Goal: Transaction & Acquisition: Obtain resource

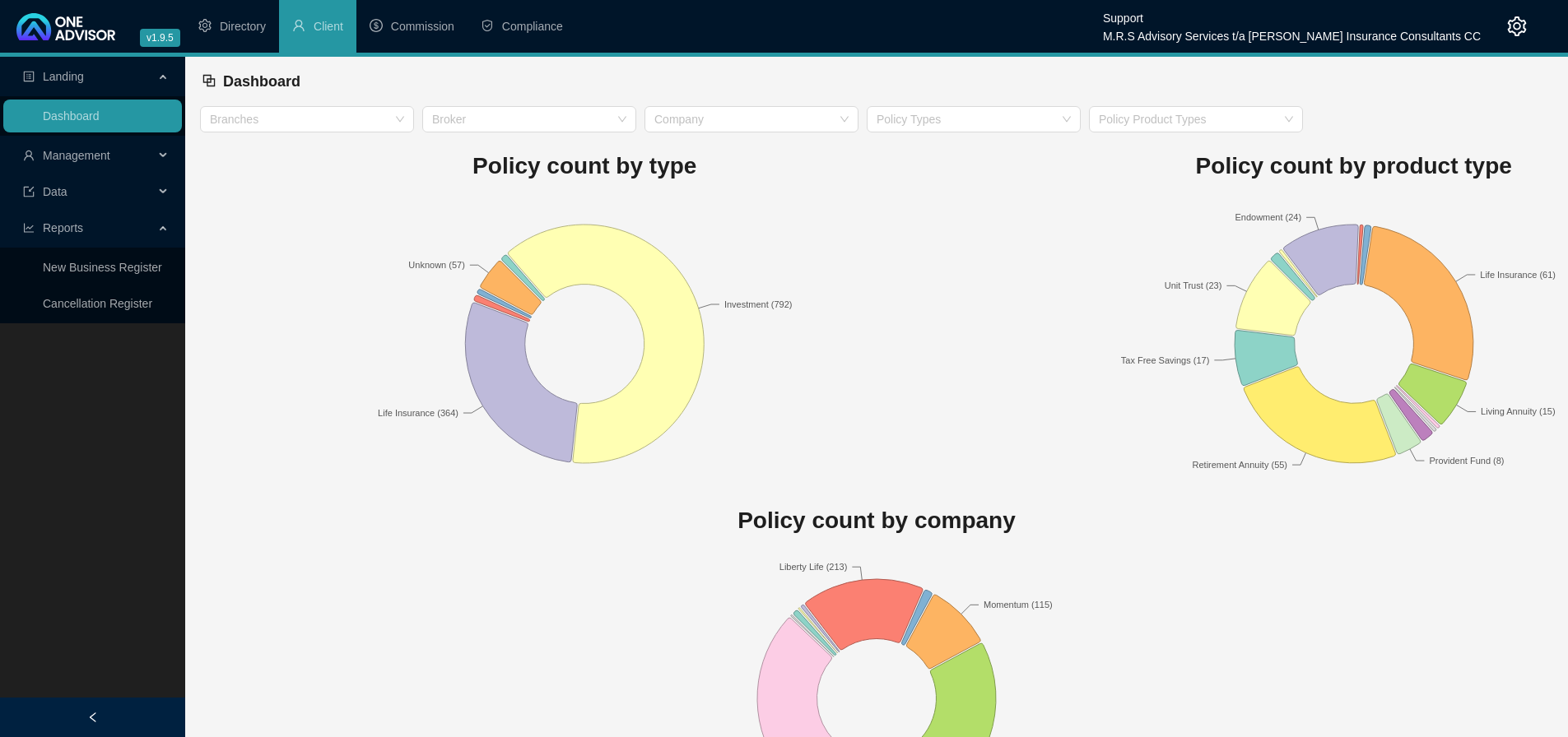
click at [151, 149] on span "Management" at bounding box center [89, 155] width 131 height 33
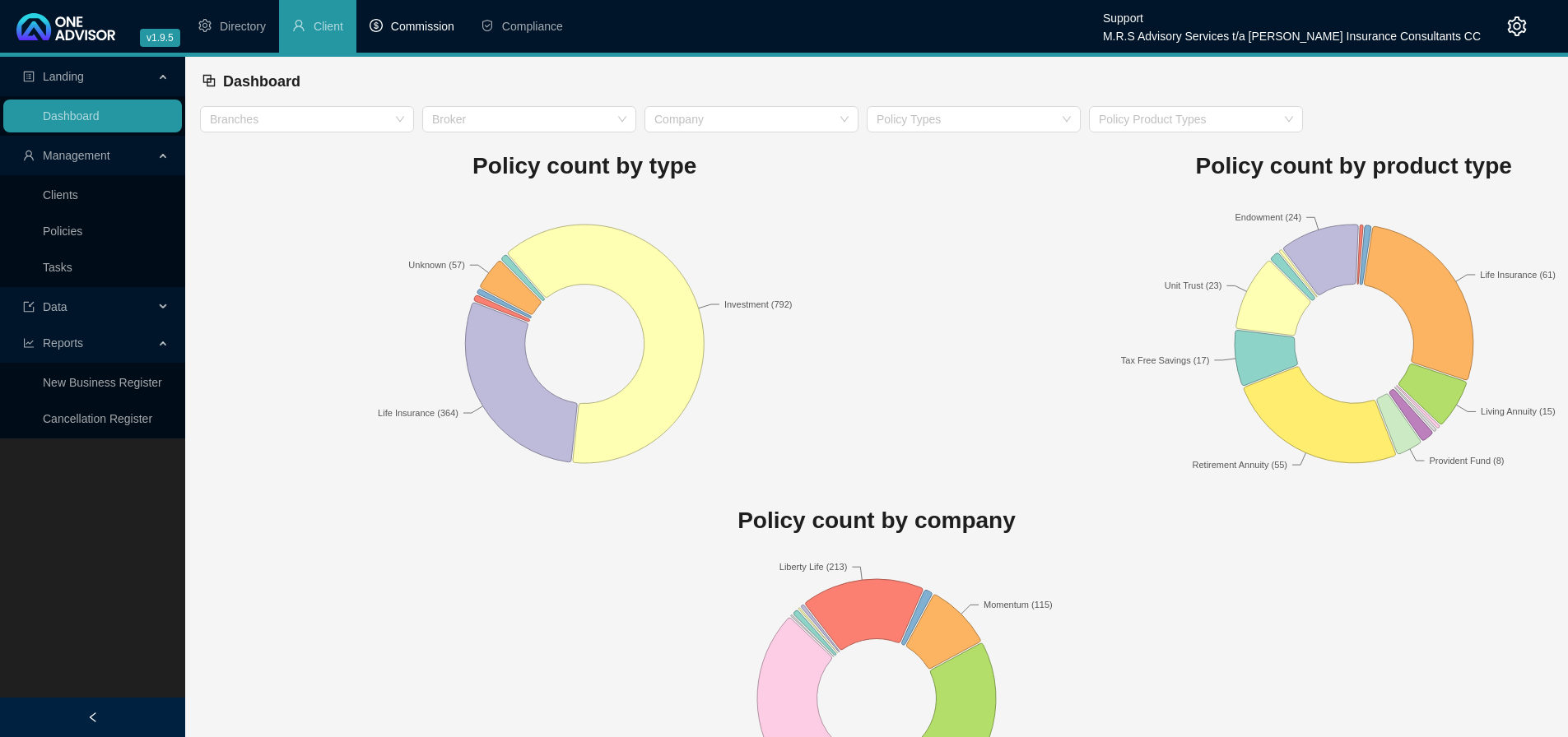
click at [432, 26] on span "Commission" at bounding box center [422, 26] width 64 height 13
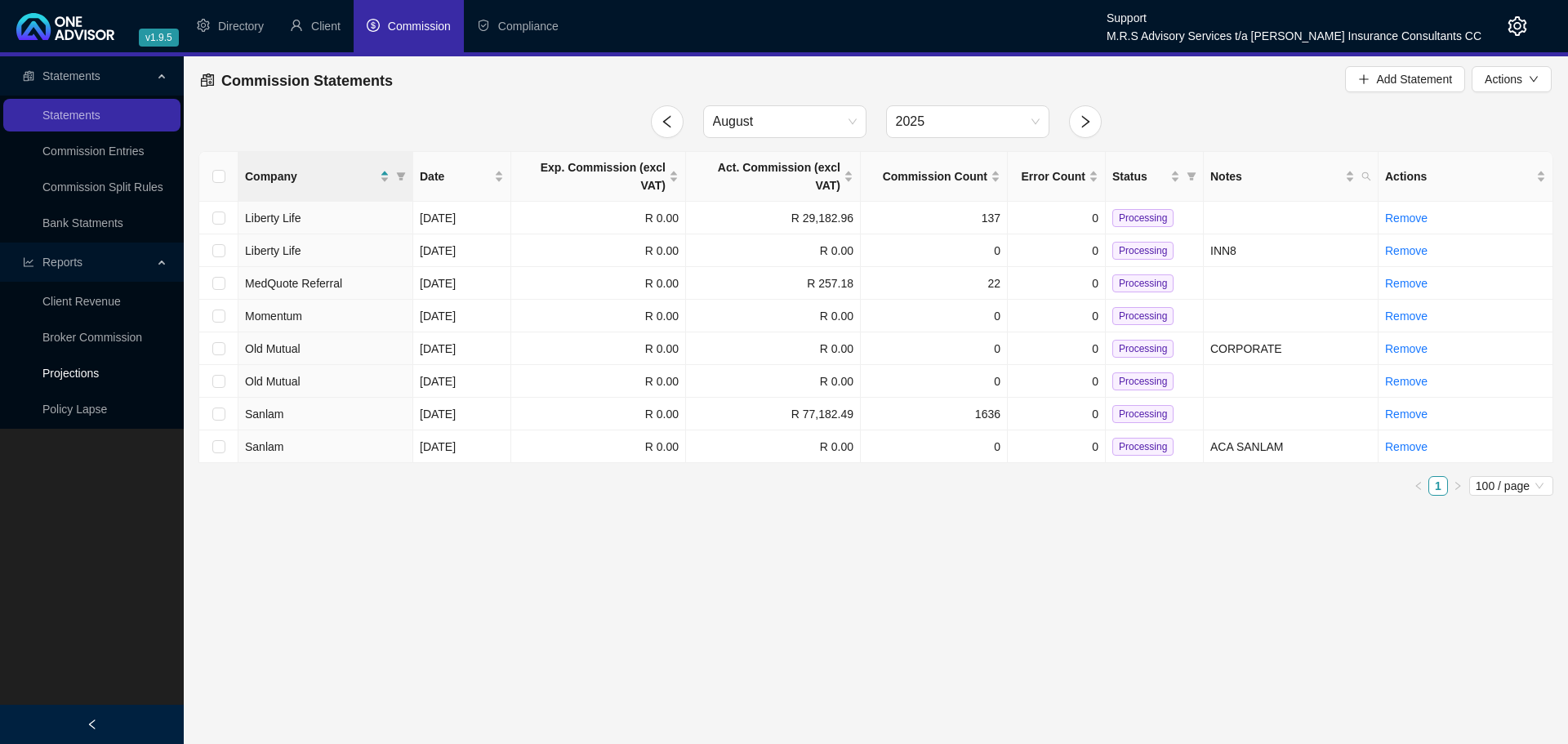
click at [67, 372] on link "Projections" at bounding box center [70, 373] width 56 height 13
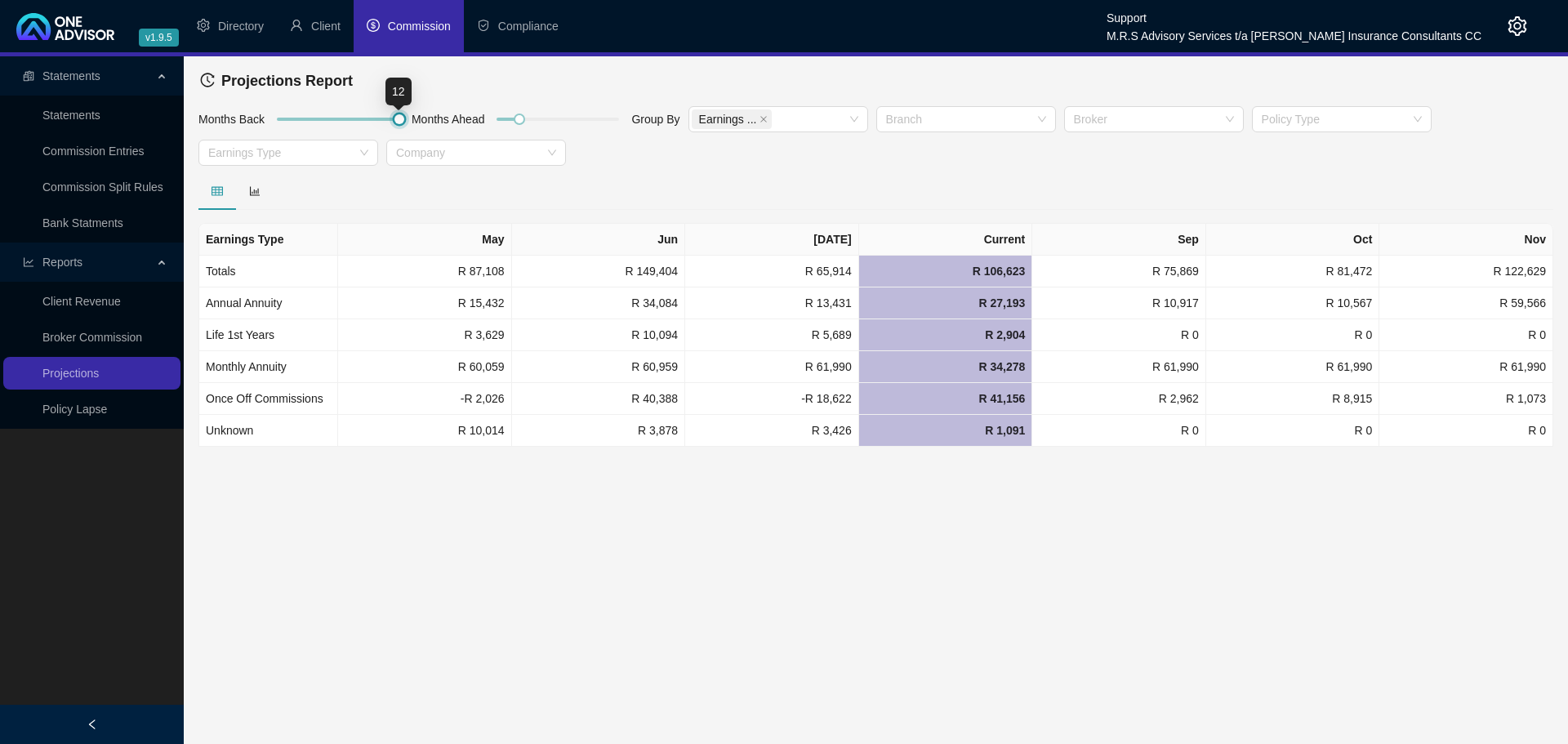
drag, startPoint x: 302, startPoint y: 116, endPoint x: 473, endPoint y: 120, distance: 171.0
click at [473, 120] on div "Months Back Months Ahead Group By Earnings ... Branch Broker Policy Type Earnin…" at bounding box center [876, 139] width 1364 height 67
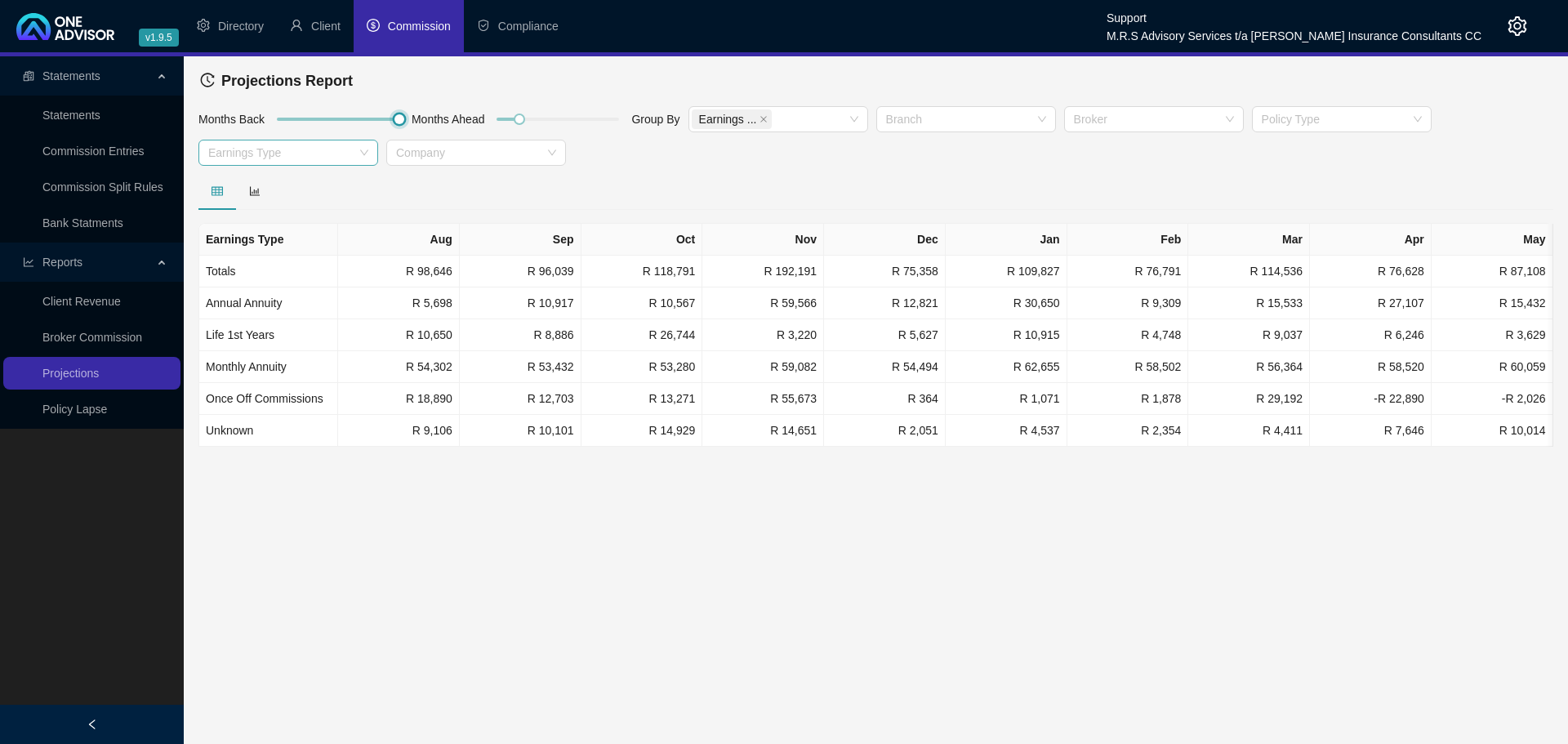
click at [294, 151] on div at bounding box center [280, 154] width 156 height 12
click at [266, 311] on div "Unknown" at bounding box center [288, 316] width 154 height 18
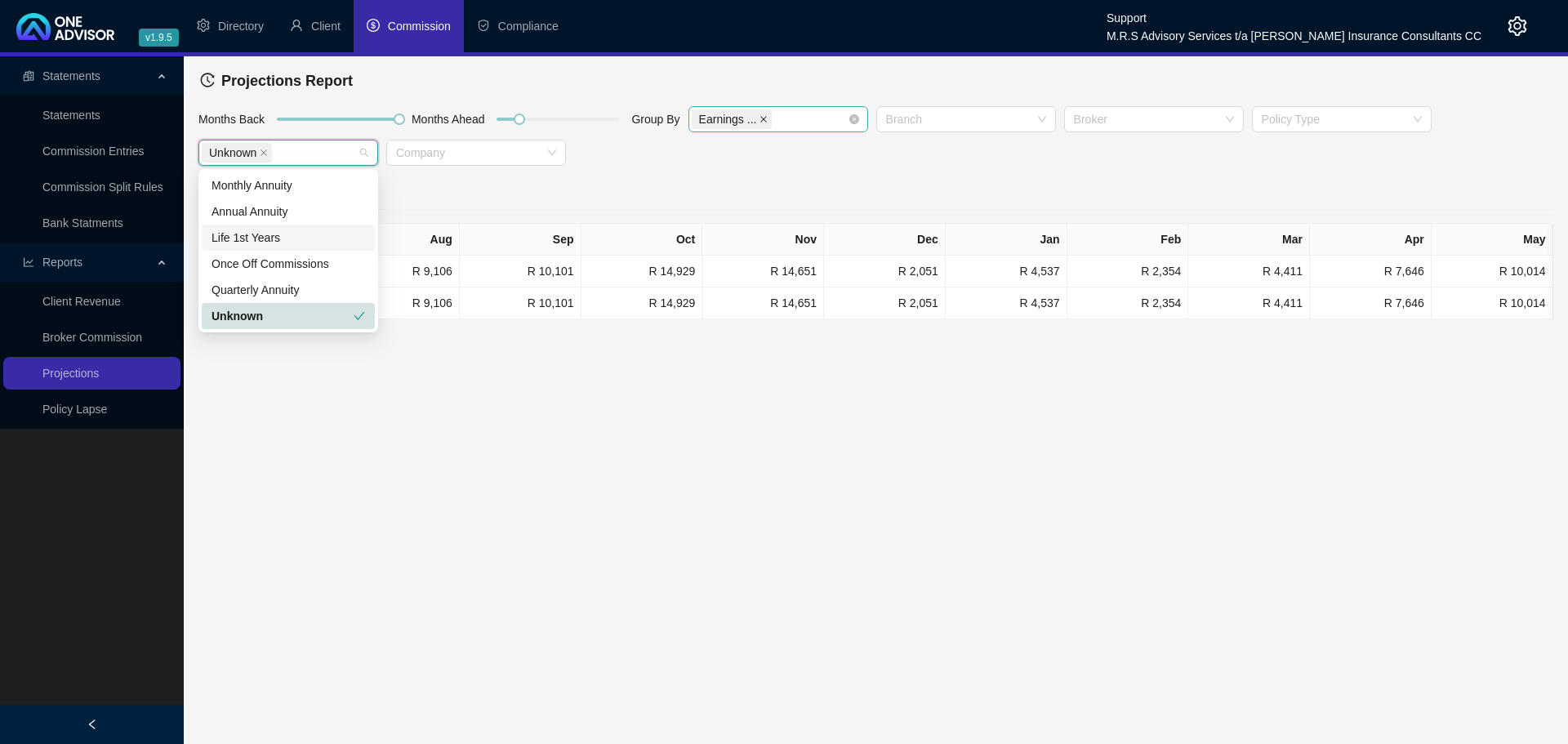
click at [760, 117] on icon "close" at bounding box center [764, 119] width 8 height 8
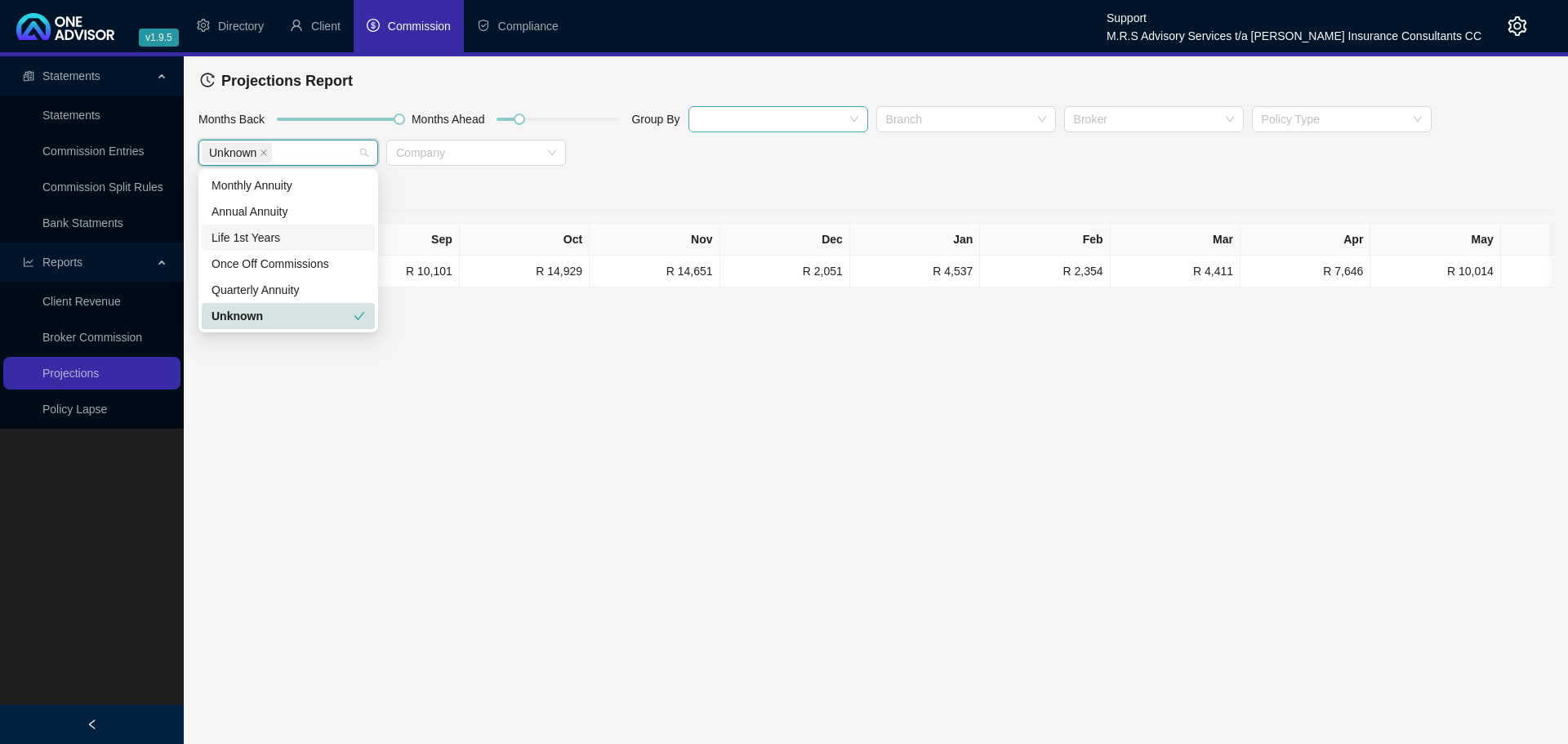
click at [756, 117] on div at bounding box center [770, 120] width 156 height 12
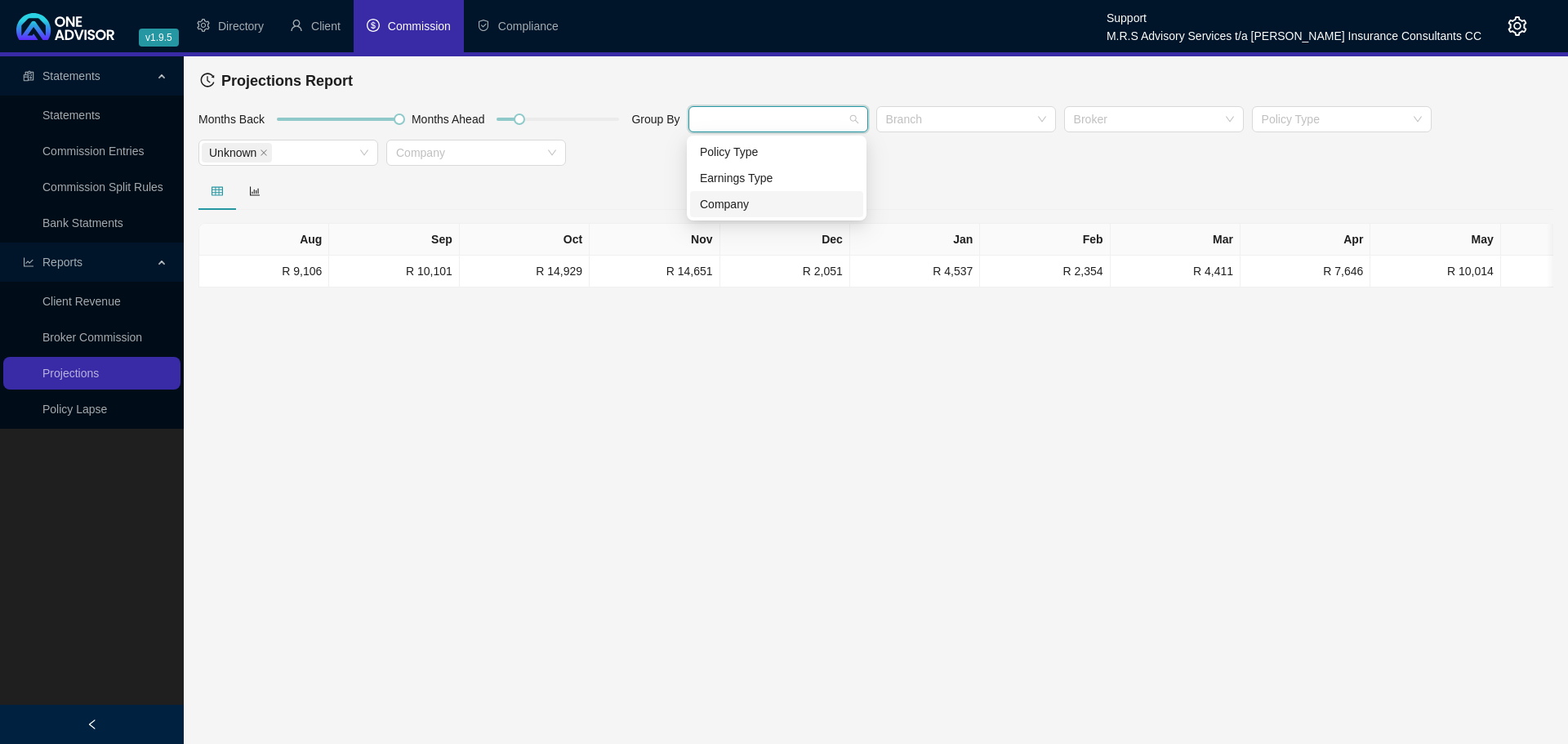
click at [730, 205] on div "Company" at bounding box center [776, 204] width 154 height 18
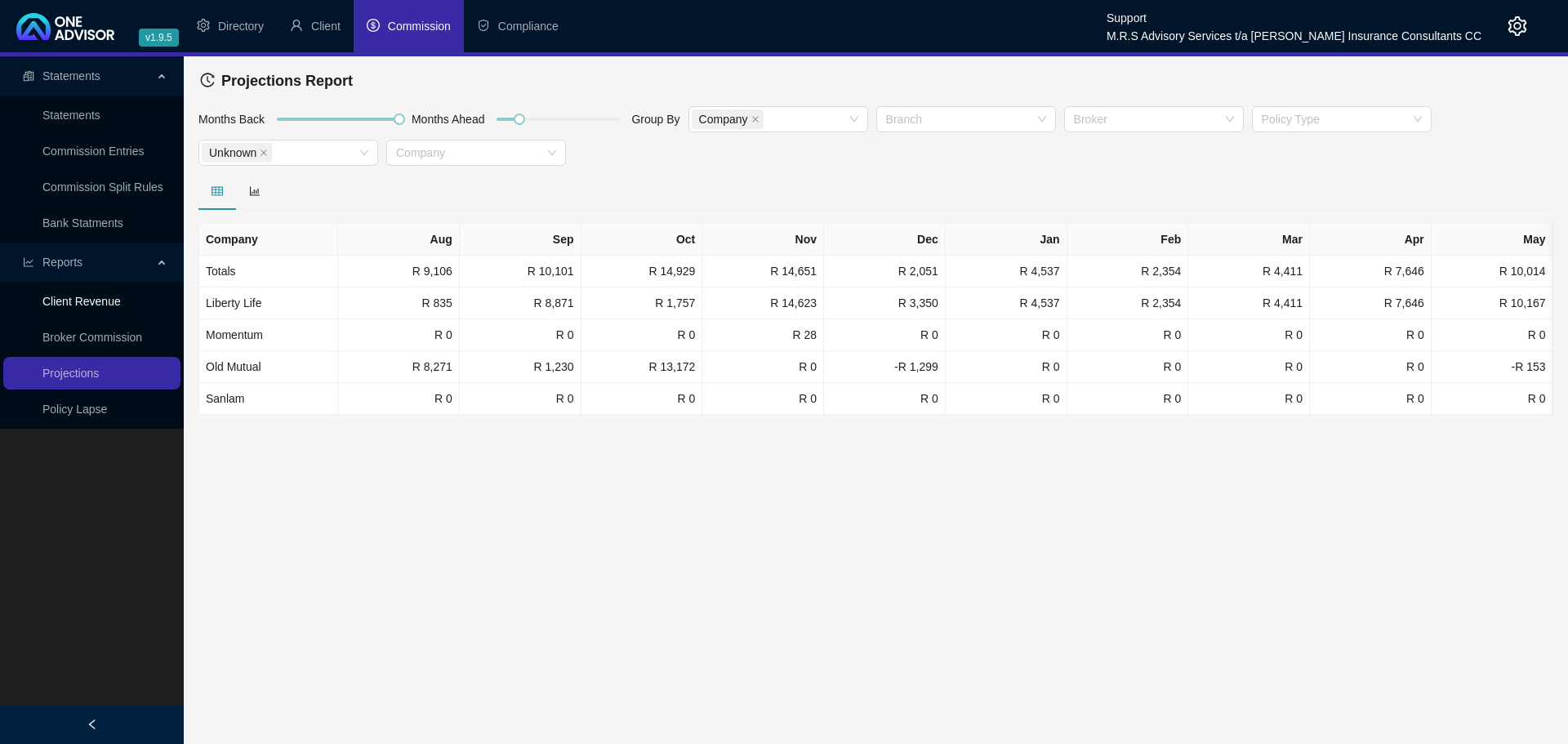
click at [91, 296] on link "Client Revenue" at bounding box center [82, 301] width 78 height 13
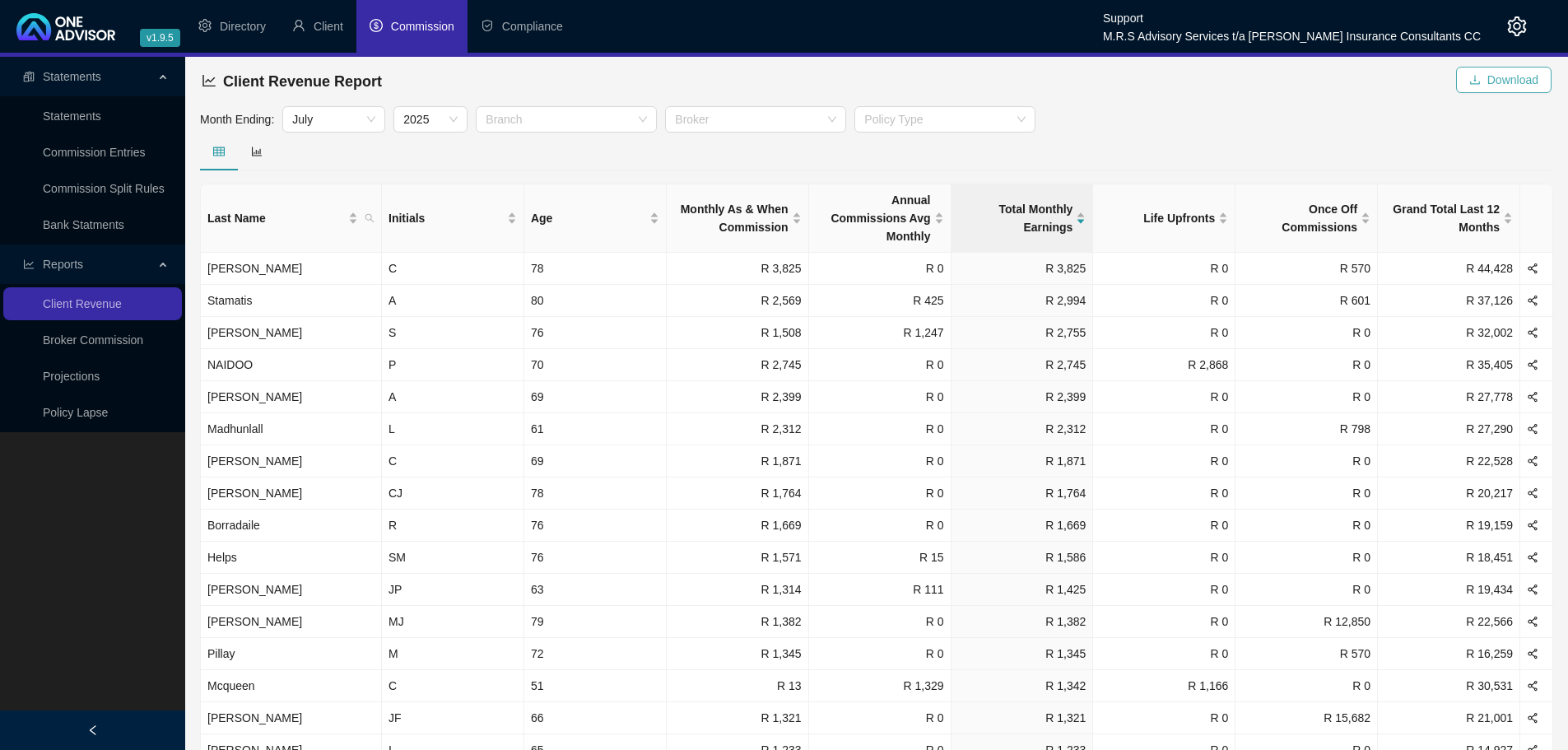
click at [1507, 77] on span "Download" at bounding box center [1512, 80] width 51 height 18
